Goal: Information Seeking & Learning: Learn about a topic

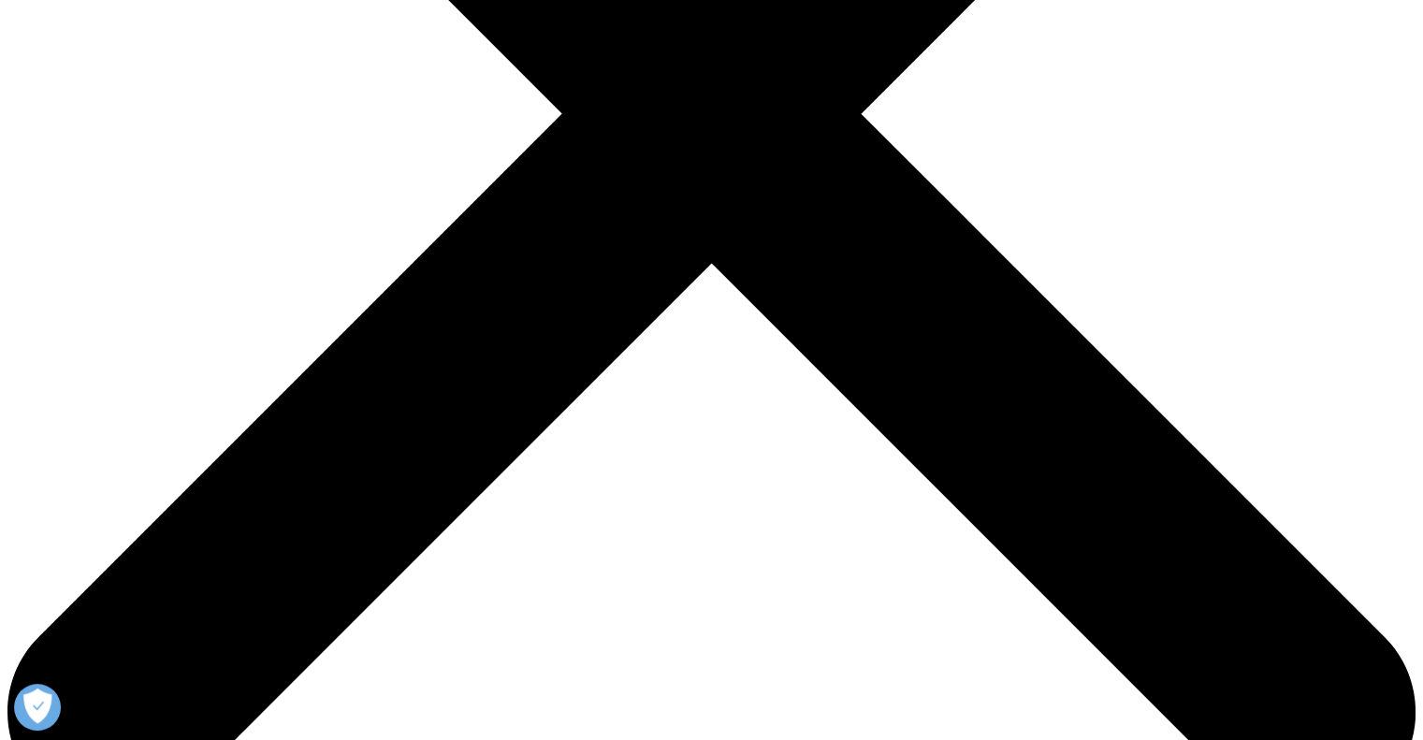
scroll to position [619, 0]
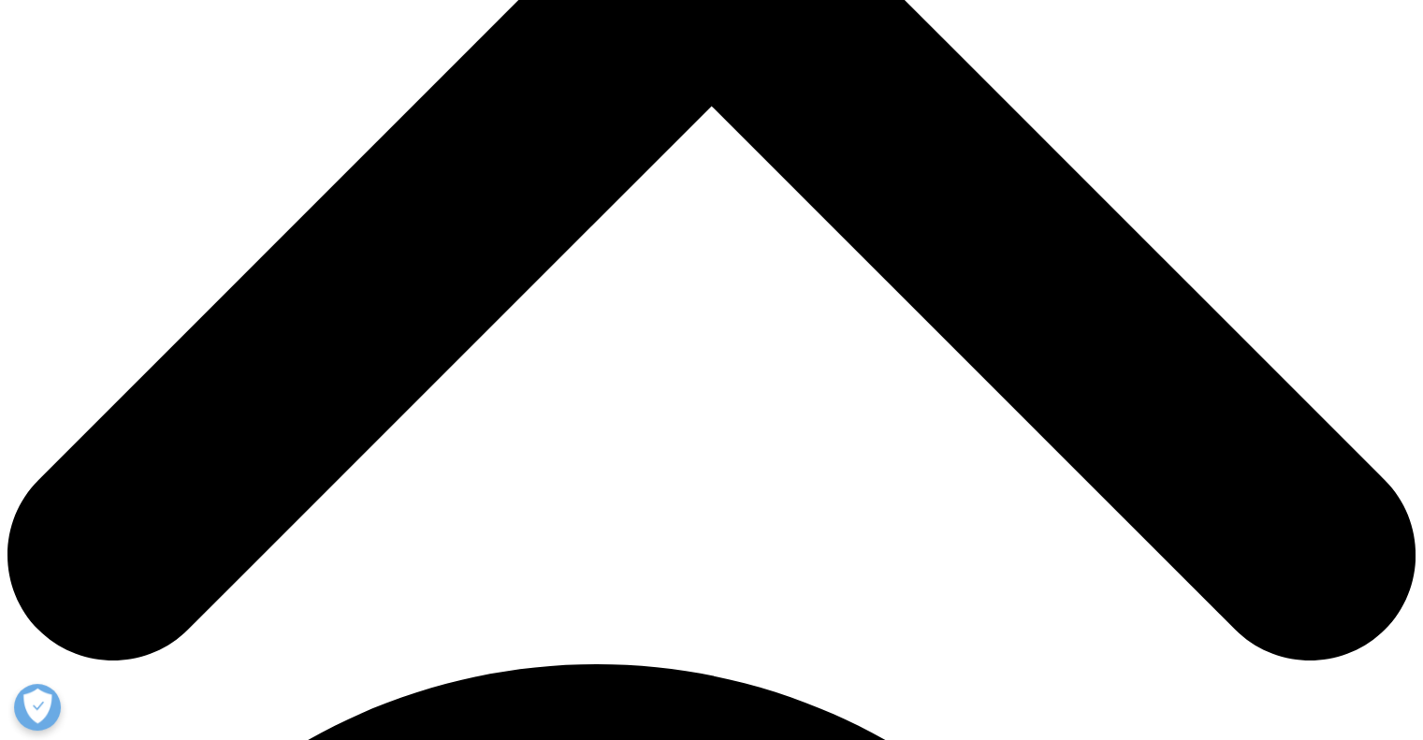
scroll to position [775, 0]
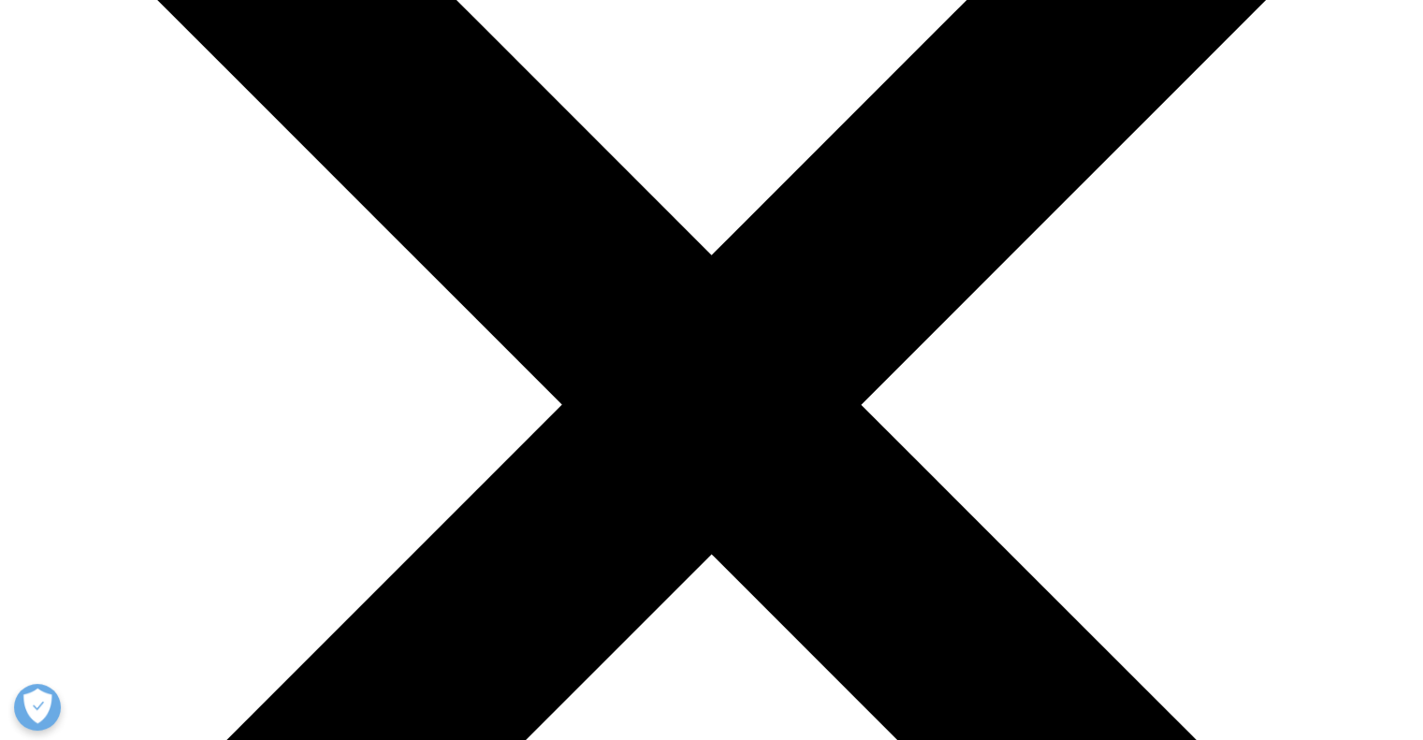
scroll to position [0, 0]
